Goal: Task Accomplishment & Management: Manage account settings

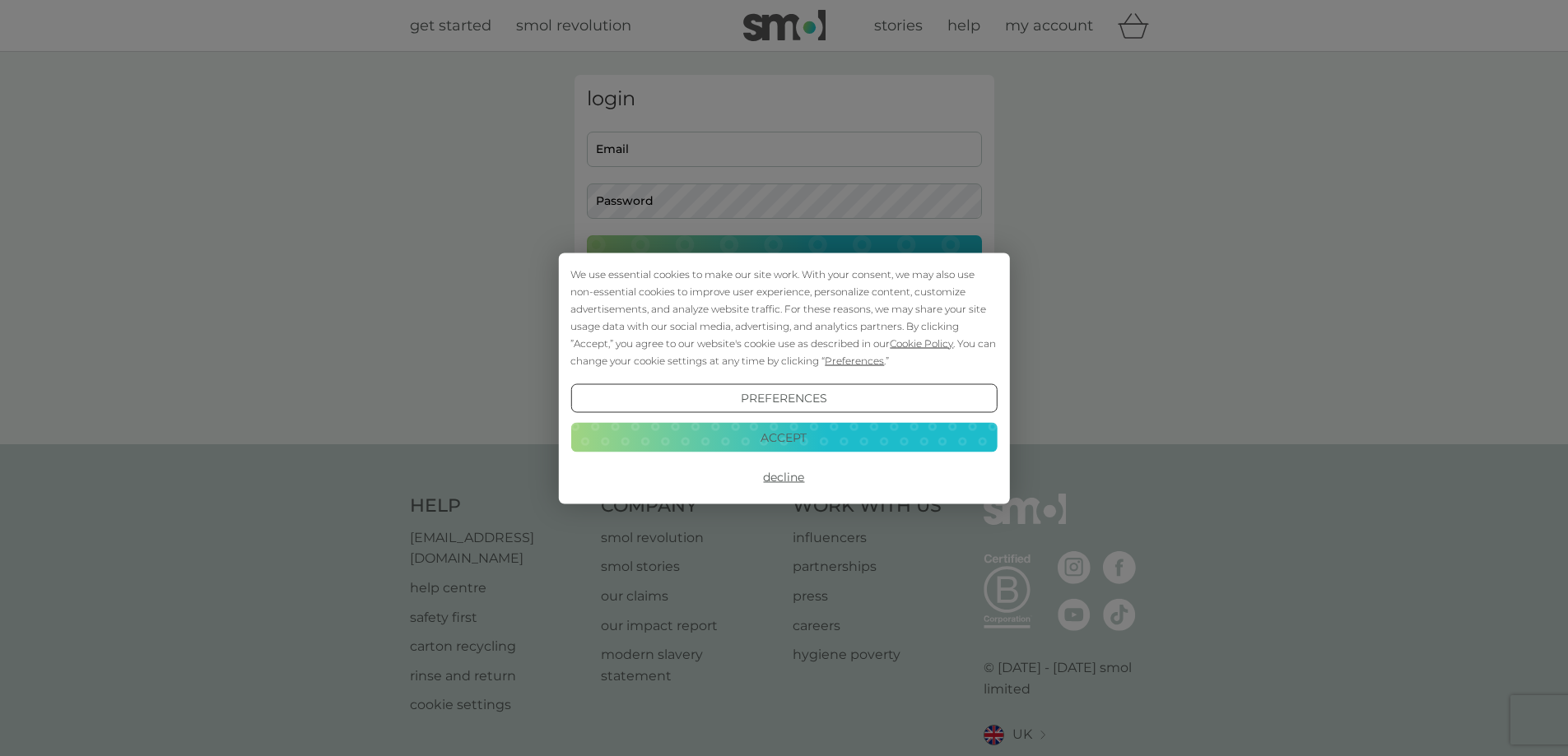
type input "[EMAIL_ADDRESS][DOMAIN_NAME]"
click at [882, 448] on button "Accept" at bounding box center [783, 437] width 427 height 29
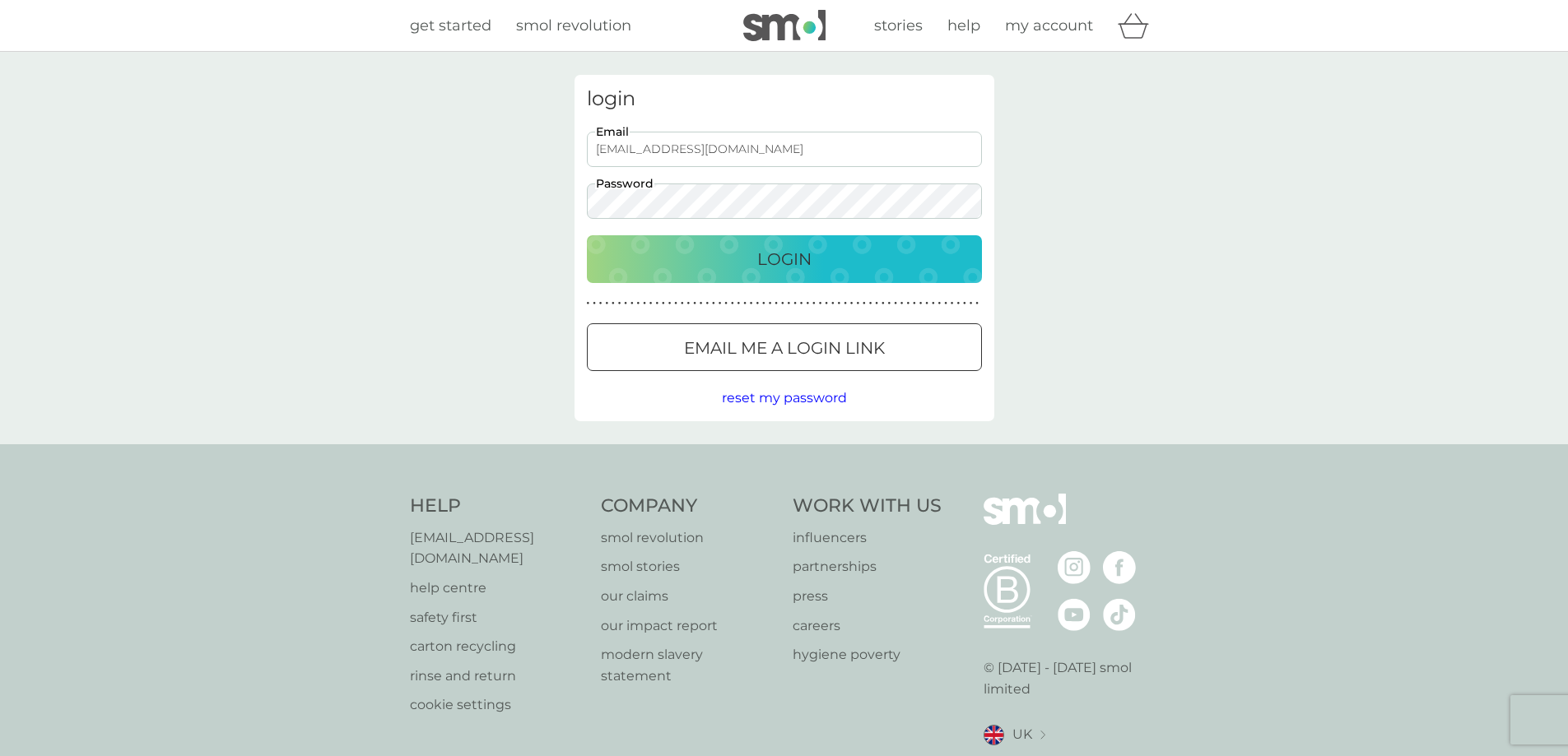
click at [823, 263] on div "Login" at bounding box center [784, 259] width 362 height 27
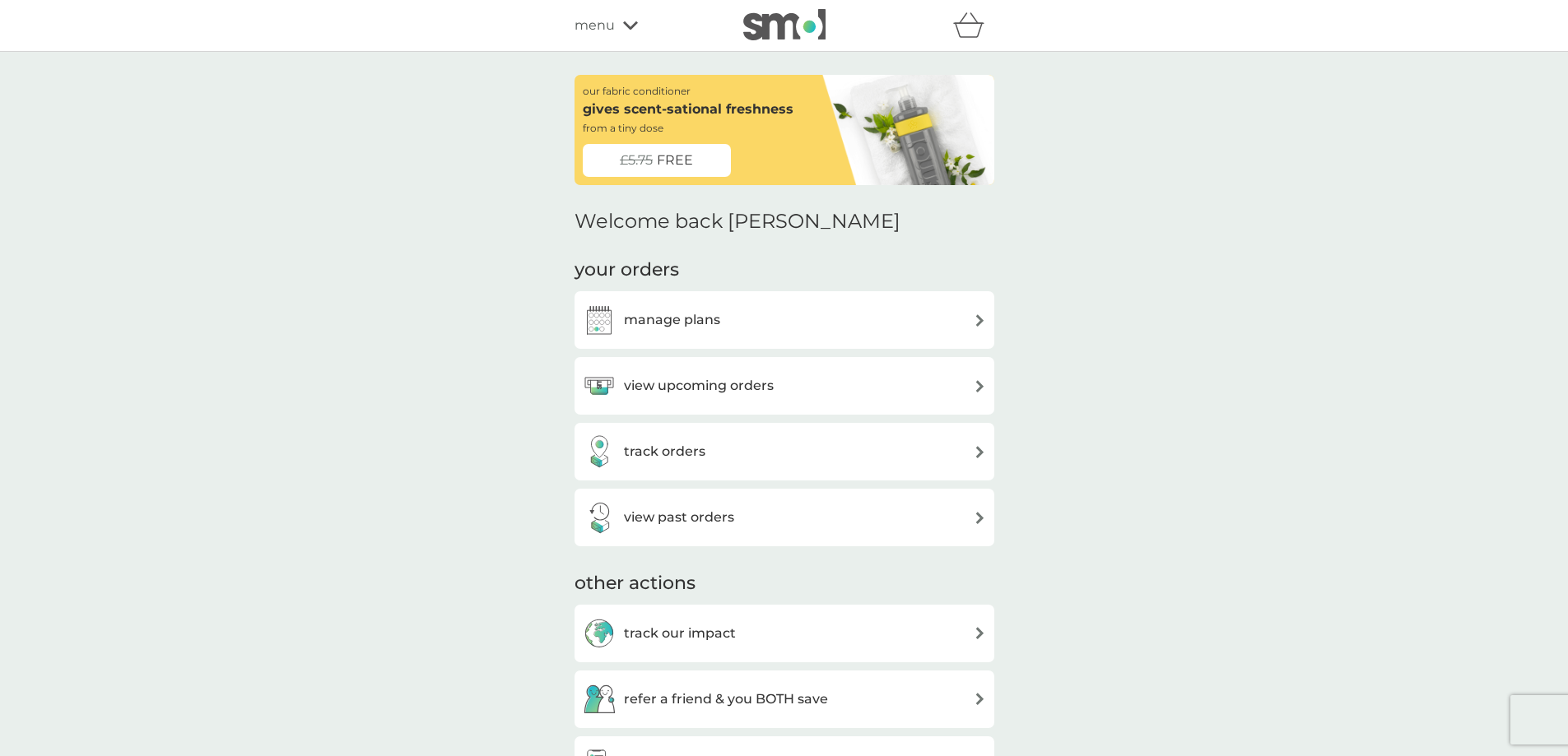
click at [903, 406] on div "view upcoming orders" at bounding box center [785, 386] width 420 height 58
click at [940, 401] on div "view upcoming orders" at bounding box center [785, 386] width 404 height 33
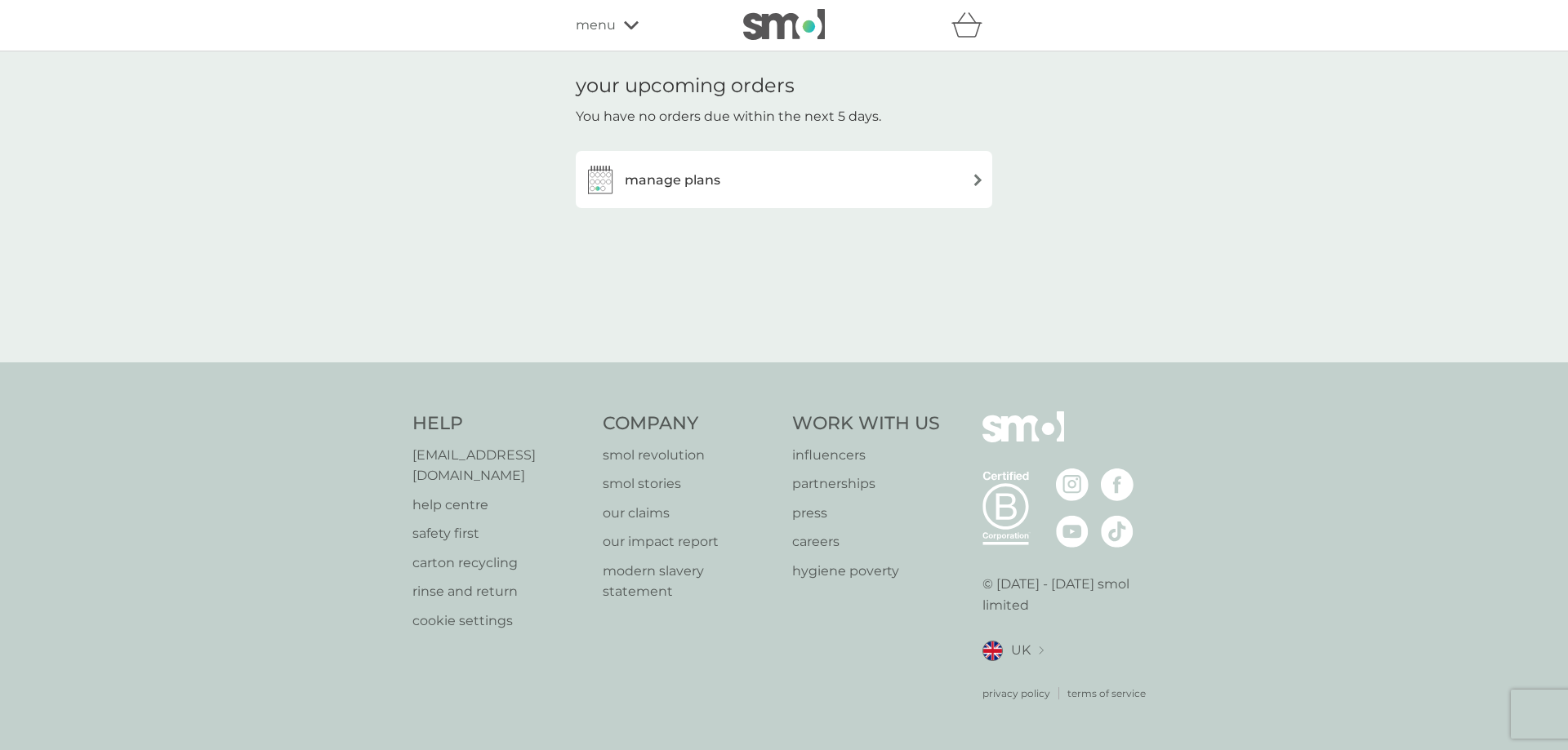
click at [925, 209] on div "your upcoming orders You have no orders due within the next 5 days. manage plans" at bounding box center [784, 206] width 441 height 265
click at [926, 189] on div "manage plans" at bounding box center [784, 180] width 400 height 33
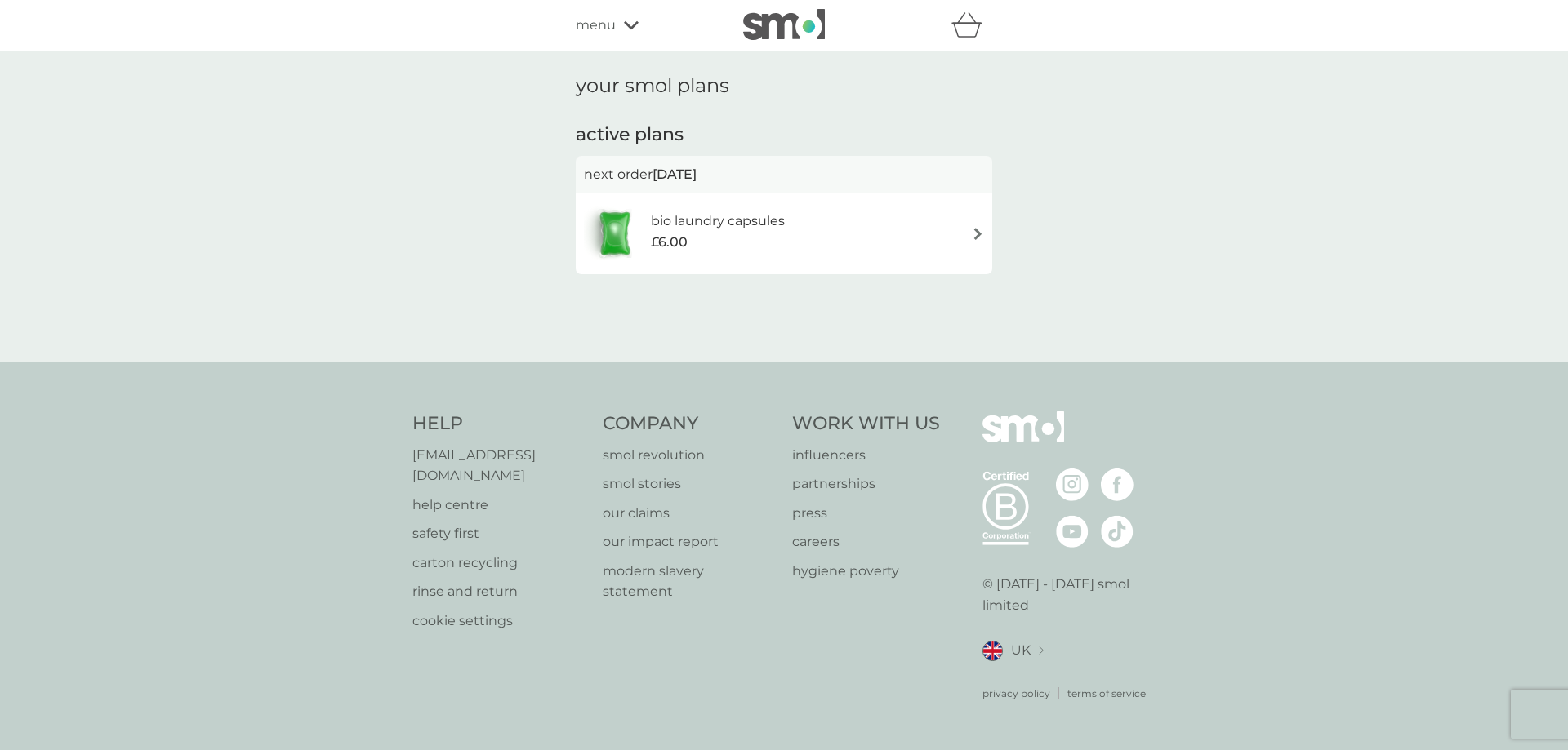
click at [959, 232] on div "bio laundry capsules £6.00" at bounding box center [784, 233] width 400 height 58
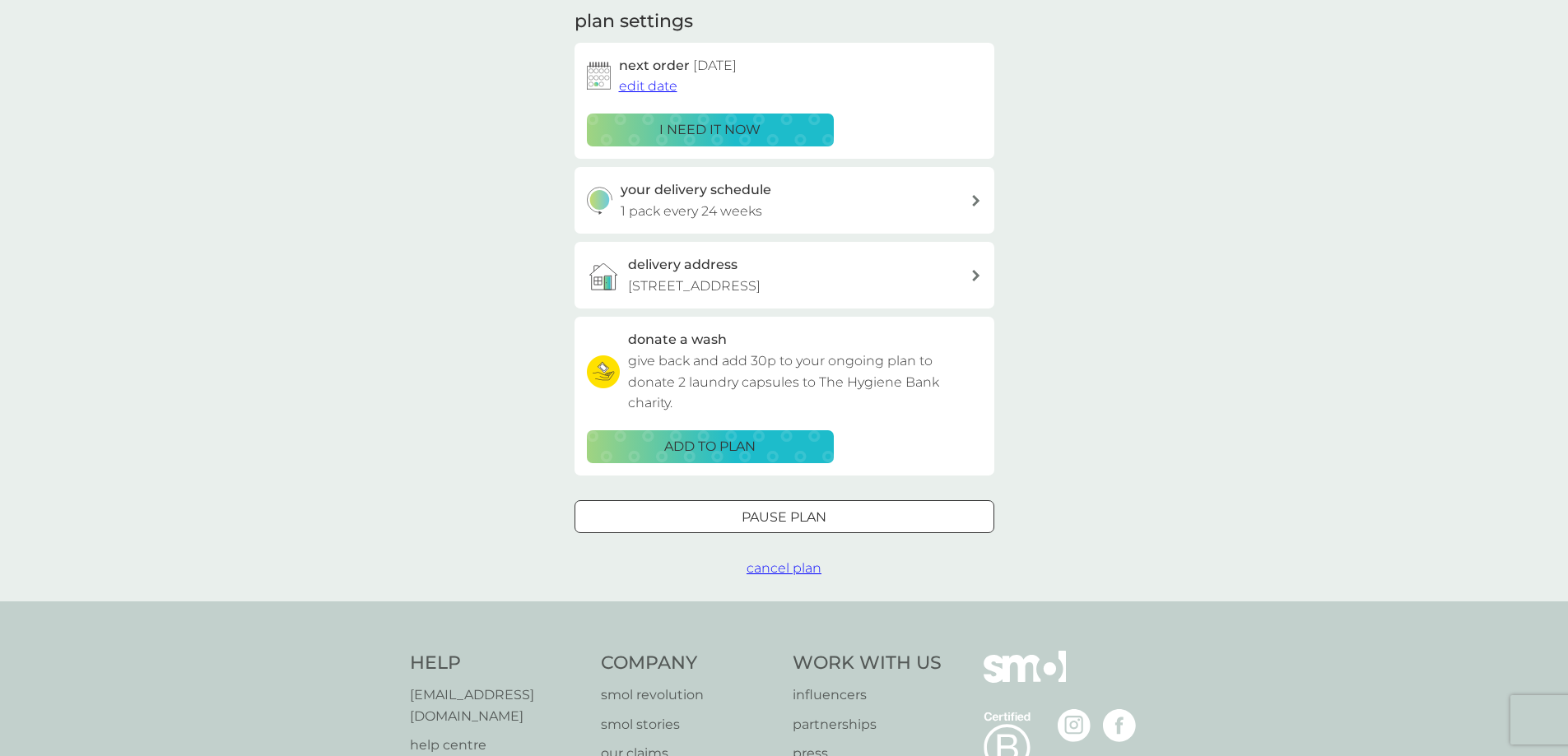
scroll to position [236, 0]
click at [794, 570] on span "cancel plan" at bounding box center [783, 567] width 75 height 16
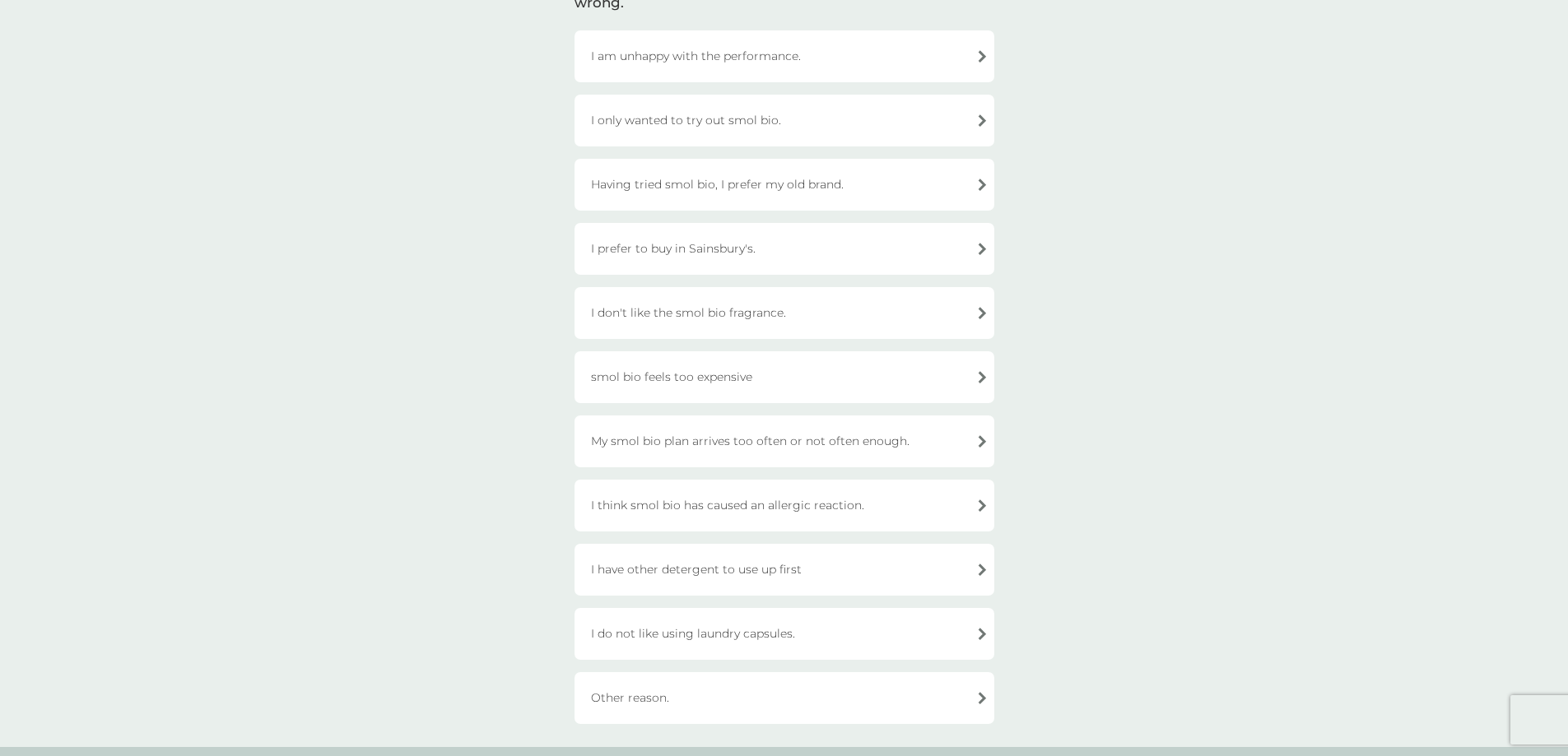
scroll to position [169, 0]
click at [910, 561] on div "I have other detergent to use up first" at bounding box center [785, 565] width 420 height 52
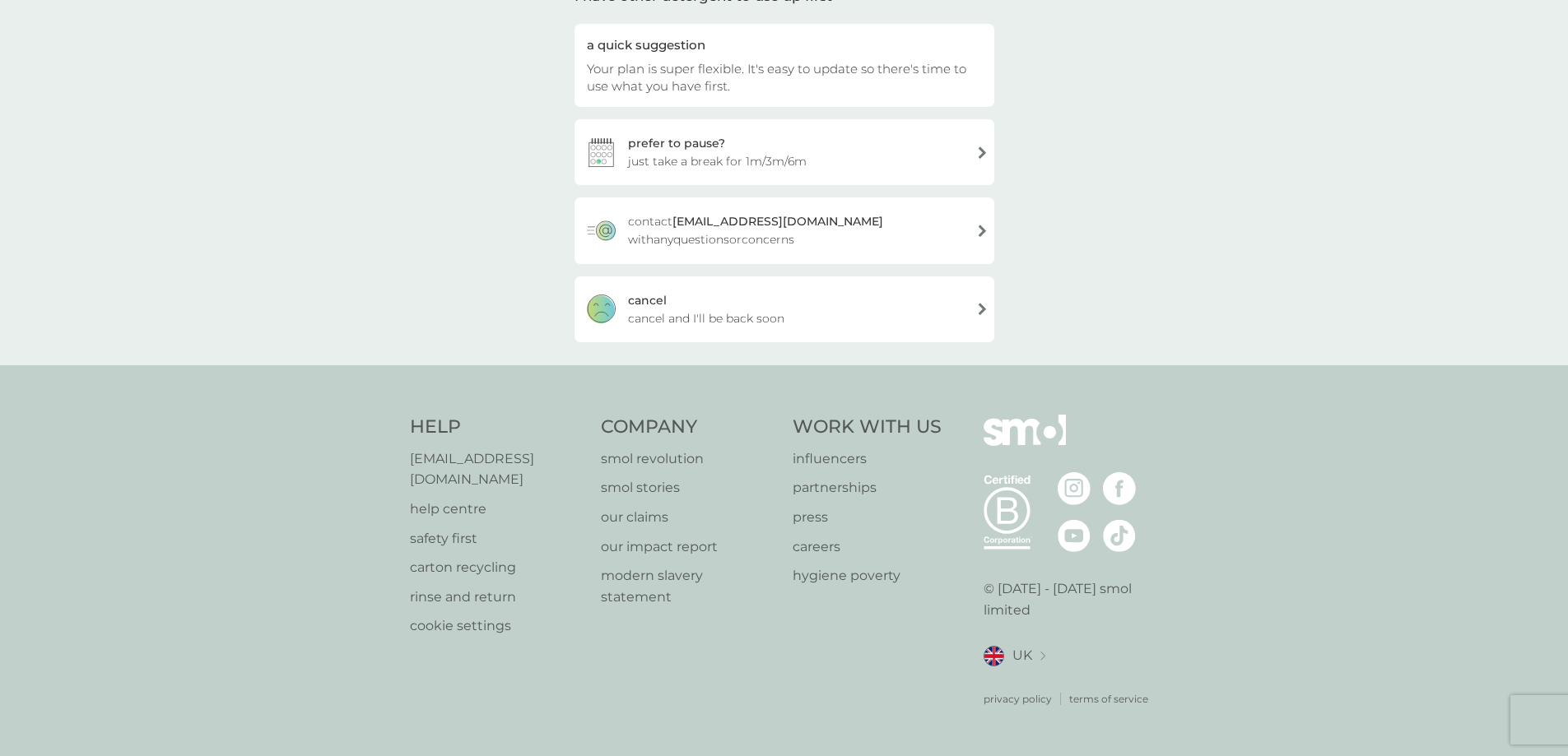
scroll to position [132, 0]
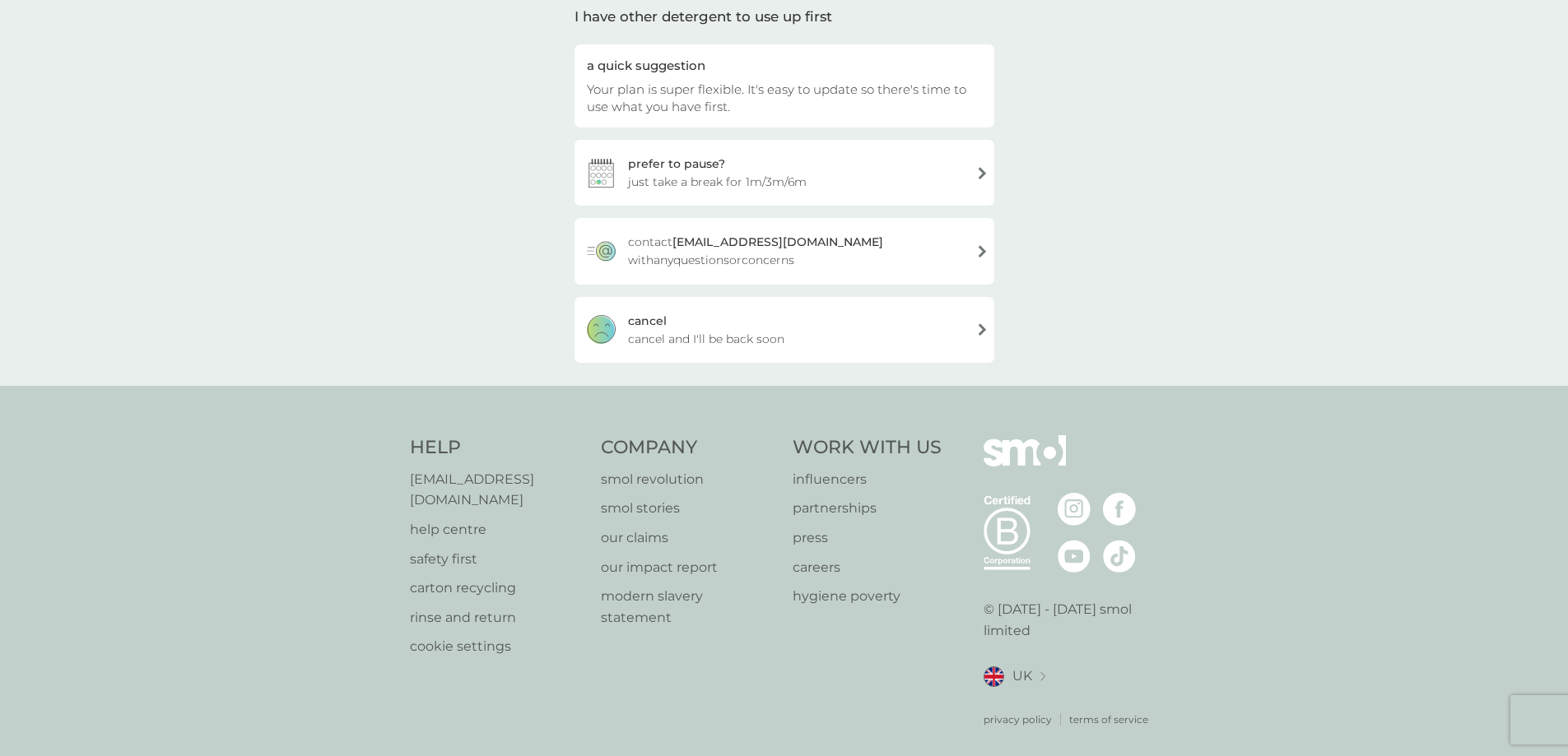
click at [915, 326] on div "cancel cancel and I'll be back soon" at bounding box center [785, 330] width 420 height 65
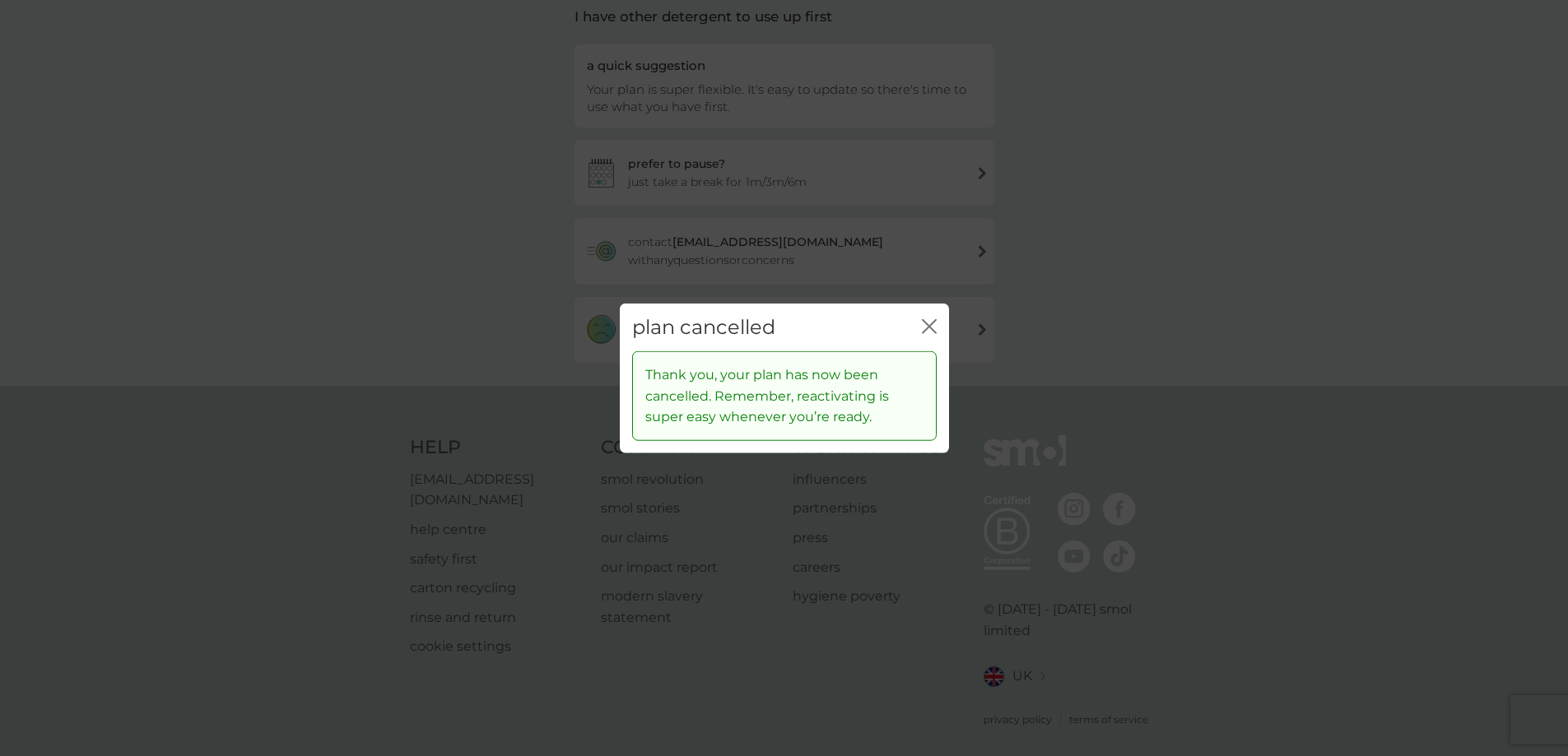
click at [925, 326] on icon "close" at bounding box center [930, 326] width 15 height 15
